Goal: Find specific page/section: Find specific page/section

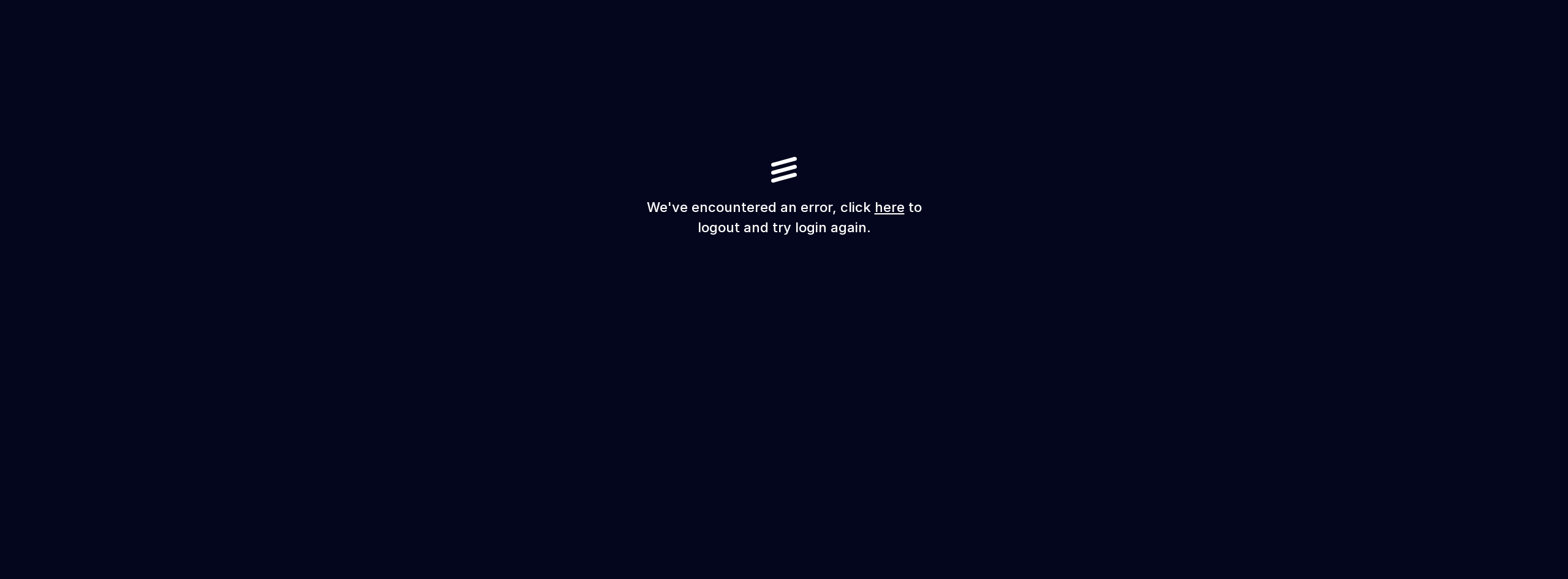
click at [902, 208] on h1 "We've encountered an error, click here to logout and try login again." at bounding box center [784, 218] width 294 height 41
click at [899, 207] on link "here" at bounding box center [889, 207] width 30 height 16
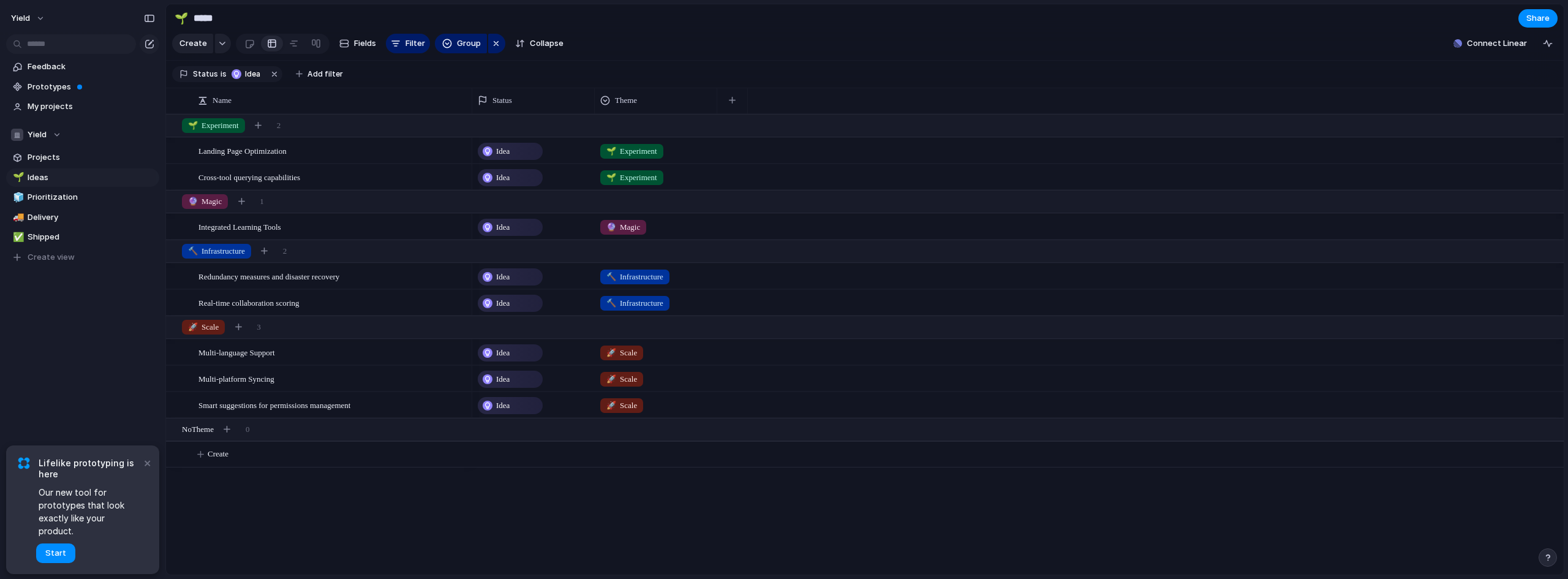
drag, startPoint x: 1242, startPoint y: 97, endPoint x: 1216, endPoint y: 97, distance: 26.0
click at [1242, 88] on section "Status is Idea Add filter" at bounding box center [864, 74] width 1398 height 27
click at [57, 175] on span "Ideas" at bounding box center [91, 177] width 128 height 12
click at [55, 132] on div "Yield" at bounding box center [36, 135] width 50 height 12
click at [55, 132] on div "Yield Create new team" at bounding box center [784, 289] width 1568 height 579
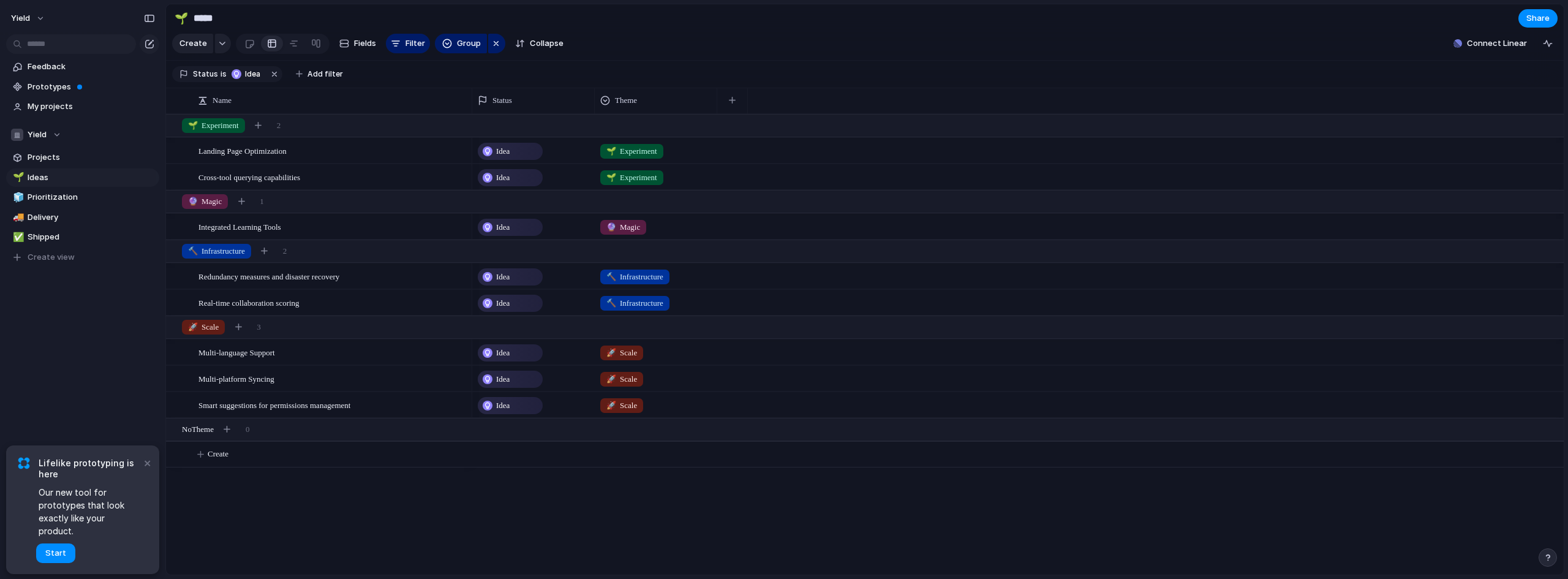
click at [56, 132] on div "Yield" at bounding box center [36, 135] width 50 height 12
click at [56, 132] on div "Yield Create new team" at bounding box center [784, 289] width 1568 height 579
click at [144, 470] on button "×" at bounding box center [147, 463] width 15 height 15
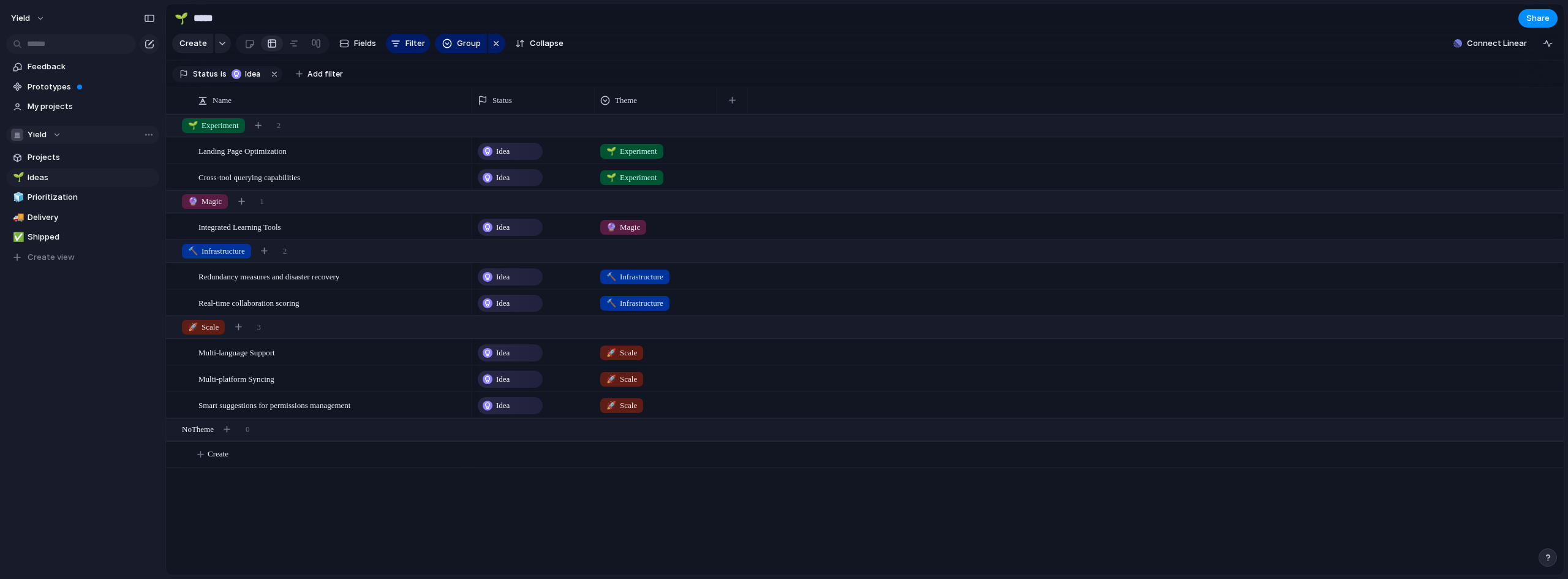
click at [60, 128] on button "Yield" at bounding box center [83, 135] width 153 height 18
click at [58, 129] on div "Yield Create new team" at bounding box center [784, 289] width 1568 height 579
click at [54, 133] on div "Yield" at bounding box center [36, 135] width 50 height 12
click at [57, 292] on div "Yield Create new team" at bounding box center [784, 289] width 1568 height 579
click at [41, 123] on section "Yield Projects 🌱 Ideas 🧊 Prioritization 🚚 Delivery ✅ Shipped To pick up a dragg…" at bounding box center [83, 191] width 165 height 151
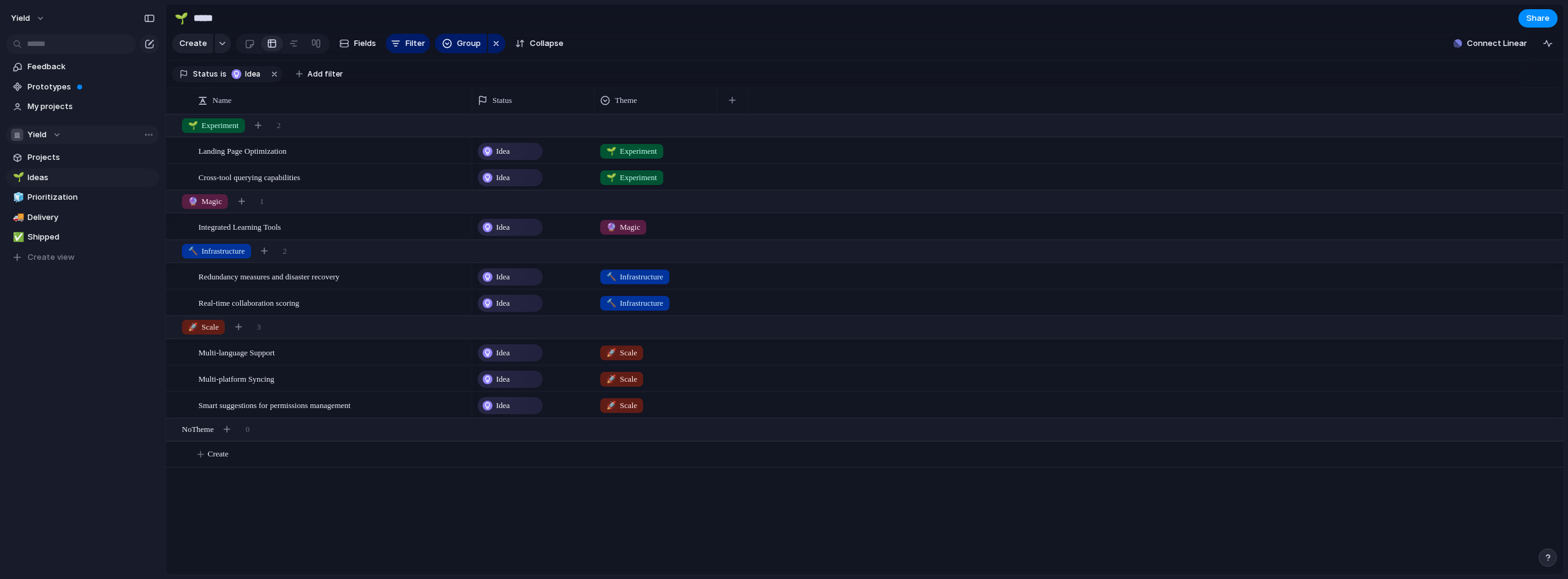
click at [37, 133] on span "Yield" at bounding box center [37, 135] width 19 height 12
click at [57, 109] on div "Yield Create new team" at bounding box center [784, 289] width 1568 height 579
click at [58, 109] on span "My projects" at bounding box center [91, 106] width 128 height 12
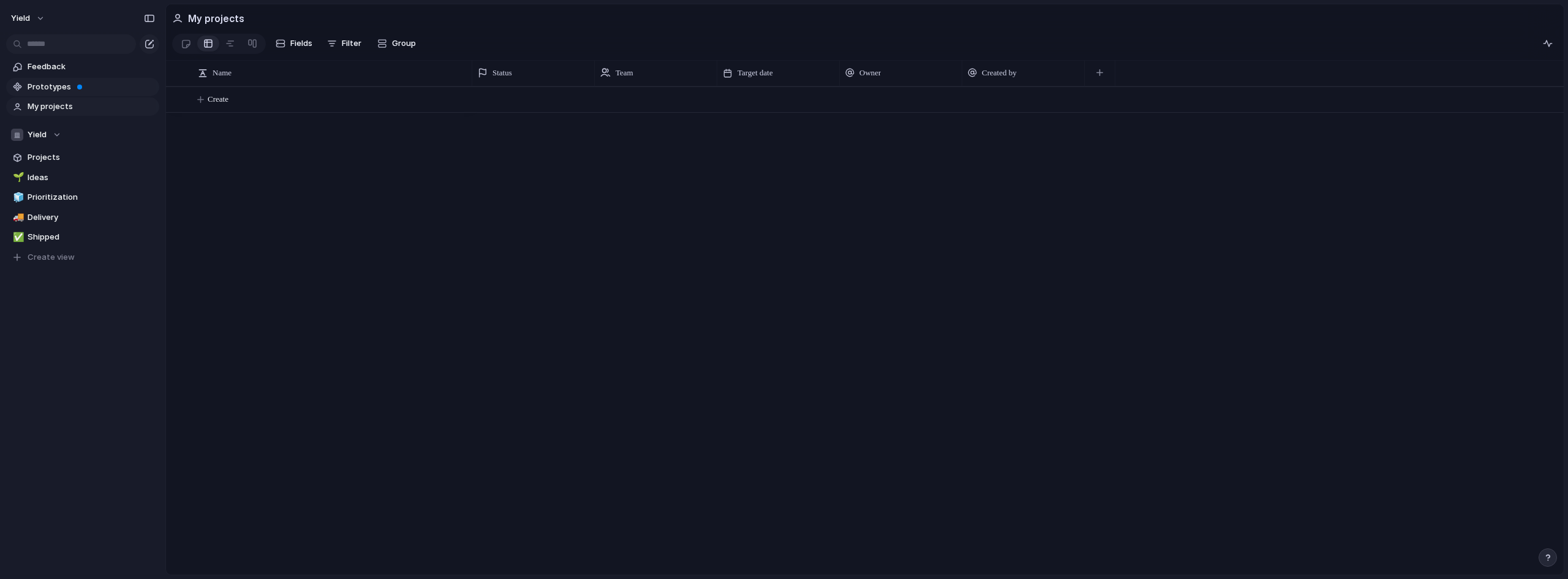
click at [67, 81] on span "Prototypes" at bounding box center [91, 86] width 128 height 12
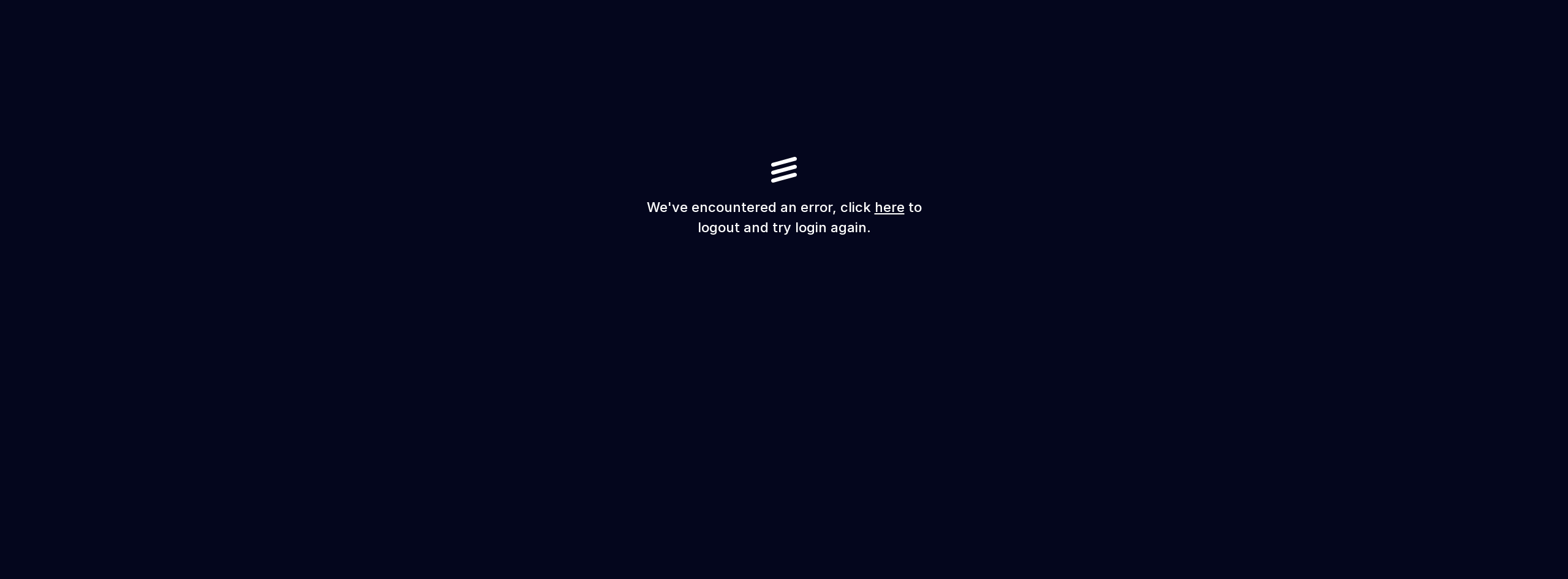
click at [880, 208] on link "here" at bounding box center [889, 207] width 30 height 16
click at [897, 212] on link "here" at bounding box center [889, 207] width 30 height 16
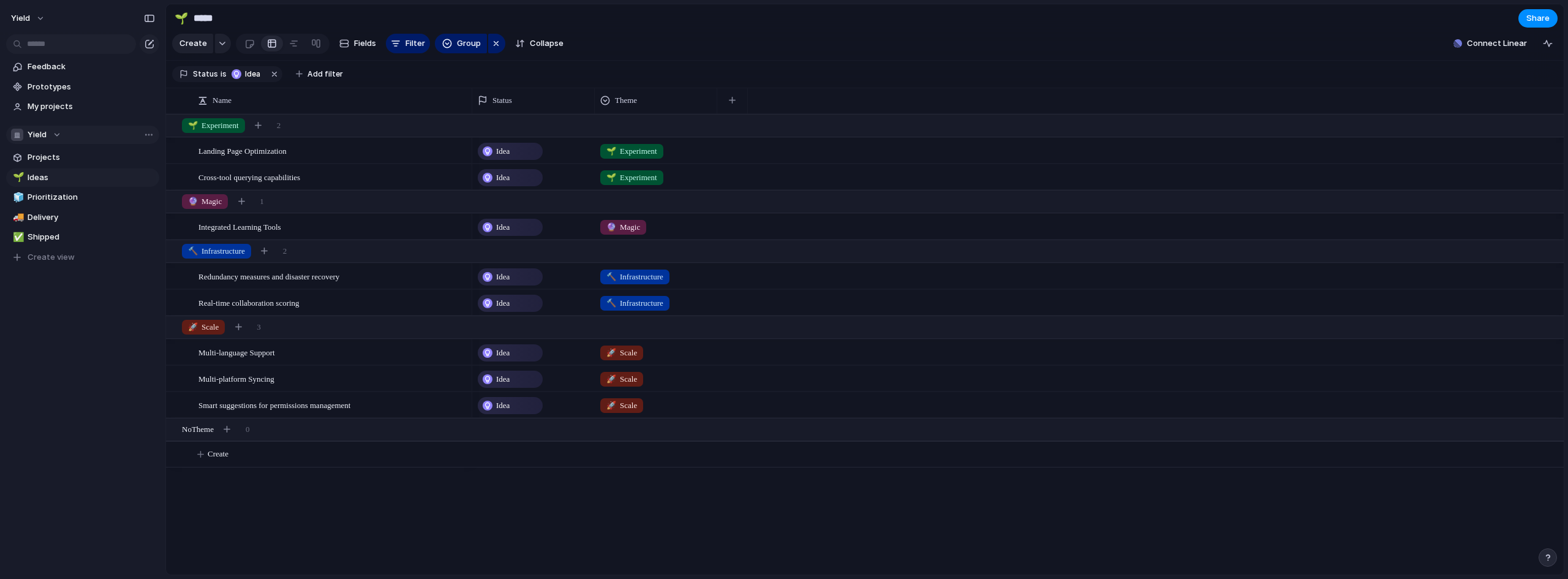
click at [39, 129] on span "Yield" at bounding box center [37, 135] width 19 height 12
click at [67, 203] on span "Create new team" at bounding box center [64, 204] width 68 height 12
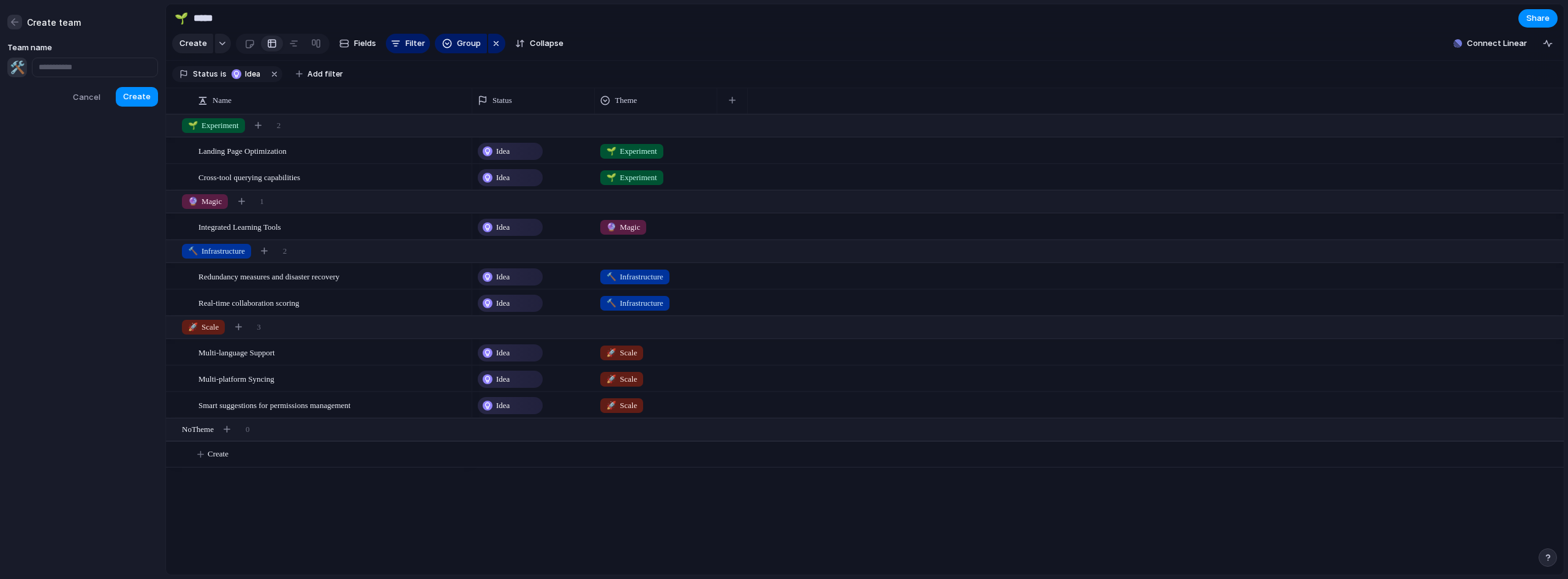
click at [17, 20] on div "button" at bounding box center [14, 22] width 11 height 11
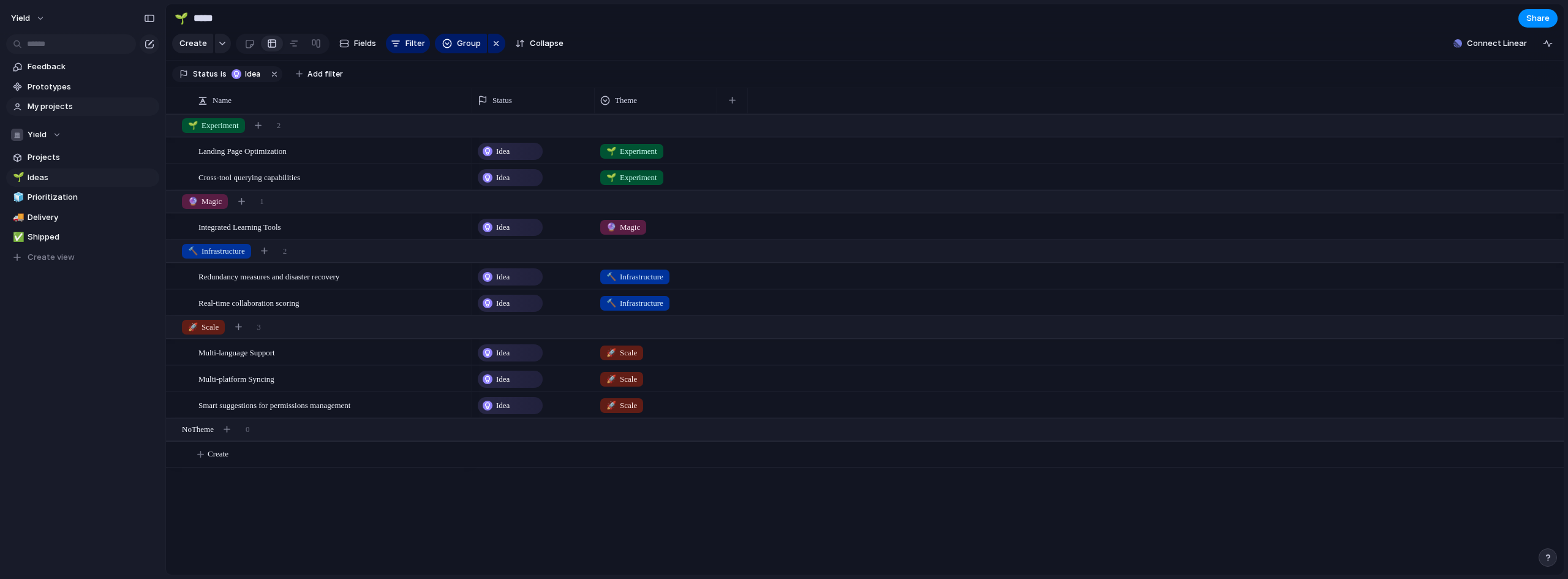
click at [66, 102] on span "My projects" at bounding box center [91, 106] width 128 height 12
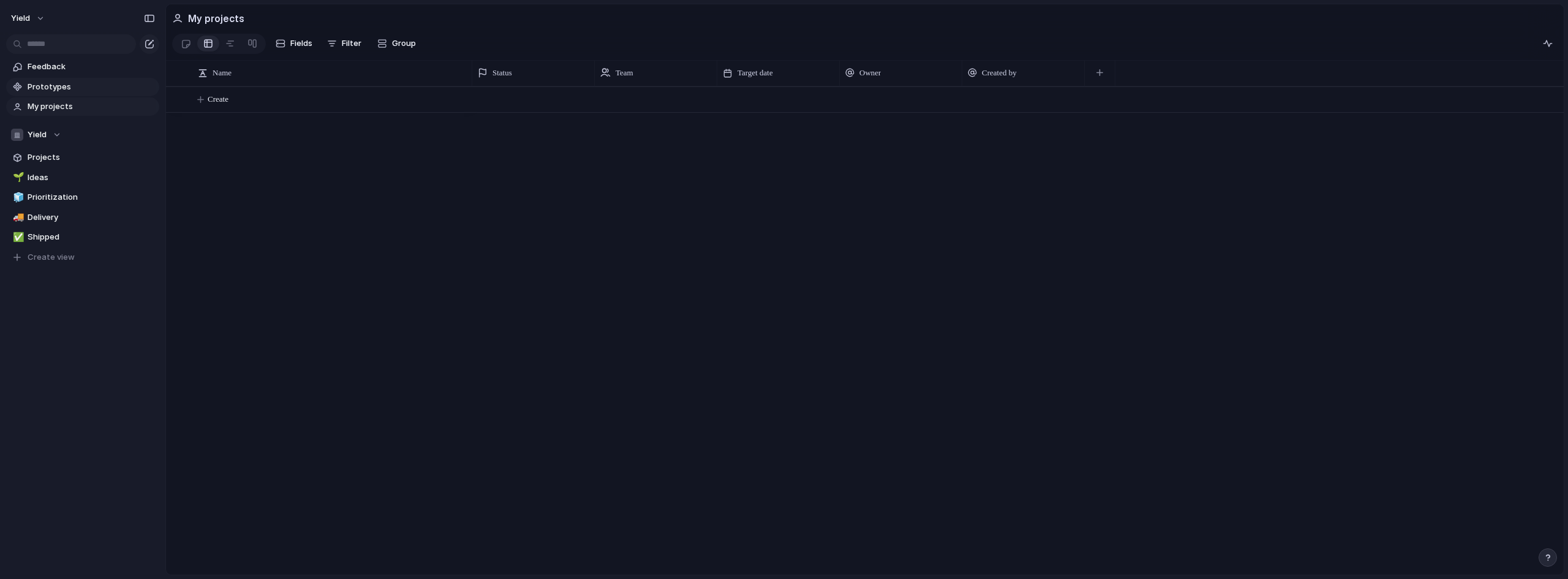
click at [58, 82] on span "Prototypes" at bounding box center [91, 86] width 128 height 12
click at [27, 18] on span "Yield" at bounding box center [20, 18] width 19 height 12
click at [55, 97] on div at bounding box center [91, 114] width 74 height 45
click at [152, 125] on span "Stakekit" at bounding box center [152, 124] width 33 height 12
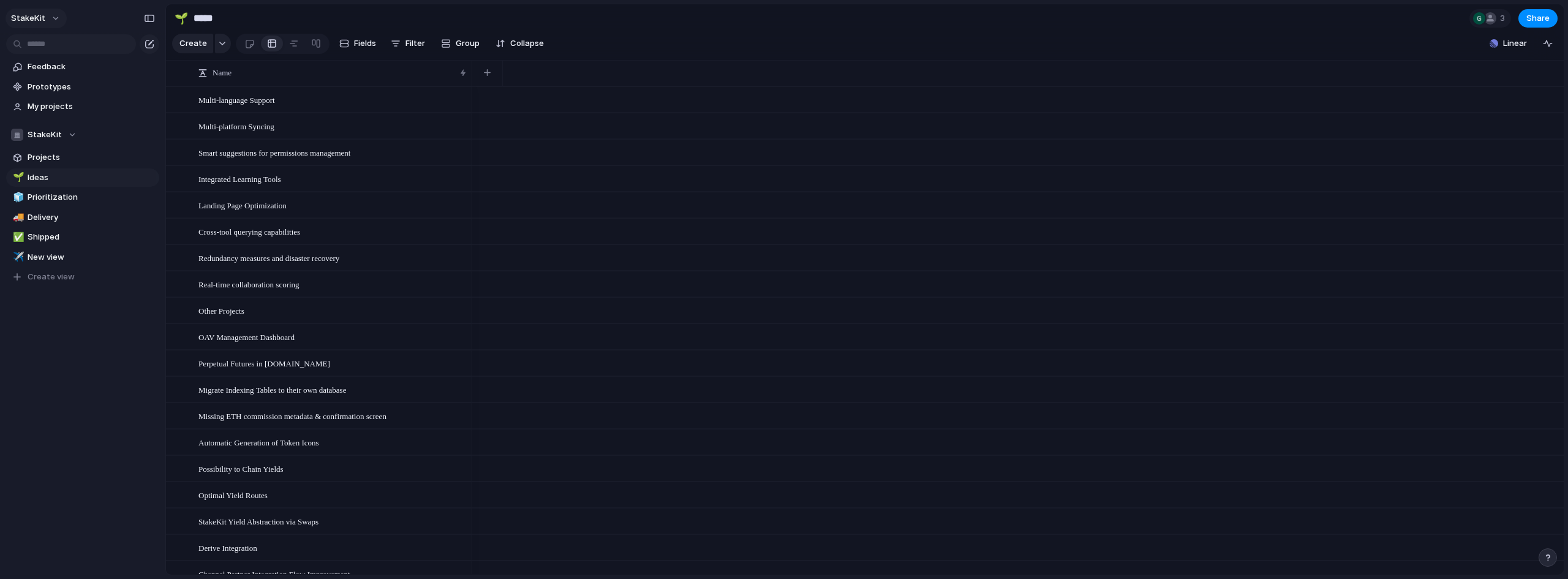
click at [44, 22] on button "StakeKit" at bounding box center [36, 18] width 61 height 20
click at [44, 22] on div "Settings Invite members Change theme Change workspace Sign out" at bounding box center [784, 289] width 1568 height 579
click at [60, 137] on div "StakeKit" at bounding box center [43, 135] width 65 height 12
click at [57, 207] on span "Yieldxyz" at bounding box center [54, 205] width 32 height 12
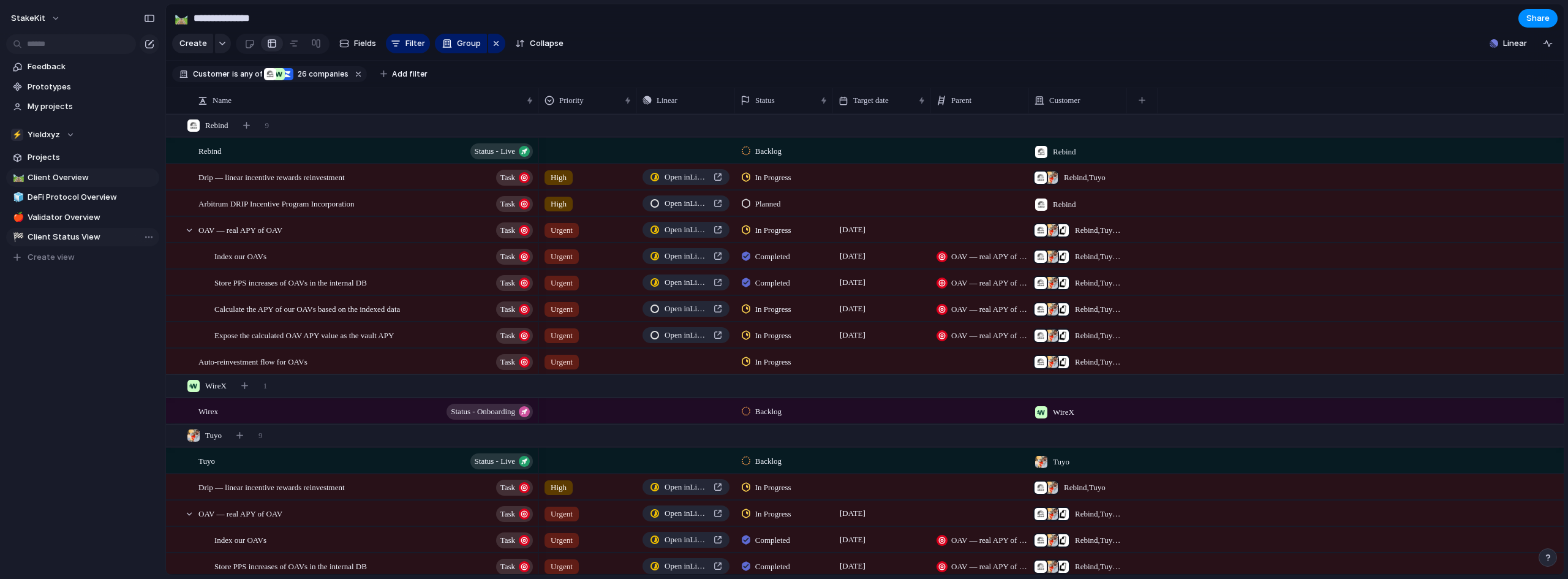
click at [55, 236] on span "Client Status View" at bounding box center [91, 237] width 128 height 12
type input "**********"
